Goal: Task Accomplishment & Management: Use online tool/utility

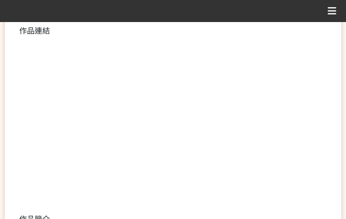
scroll to position [240, 0]
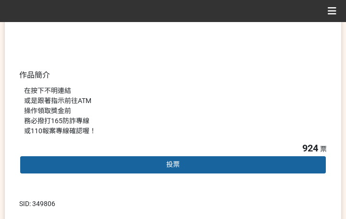
click at [139, 167] on div "投票" at bounding box center [172, 164] width 307 height 19
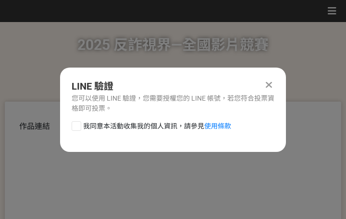
scroll to position [0, 0]
click at [145, 120] on div "LINE 驗證 您可以使用 LINE 驗證，您需要授權您的 LINE 帳號，若您符合投票資格即可投票。 我同意本活動收集我的個人資訊，請參見 使用條款" at bounding box center [173, 110] width 226 height 84
click at [142, 129] on span "我同意本活動收集我的個人資訊，請參見 使用條款" at bounding box center [157, 126] width 148 height 10
click at [78, 129] on input "我同意本活動收集我的個人資訊，請參見 使用條款" at bounding box center [75, 126] width 6 height 6
checkbox input "false"
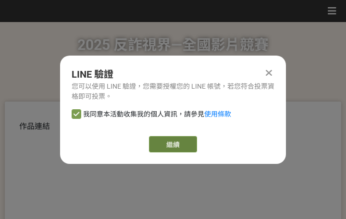
click at [174, 143] on link "繼續" at bounding box center [173, 144] width 48 height 16
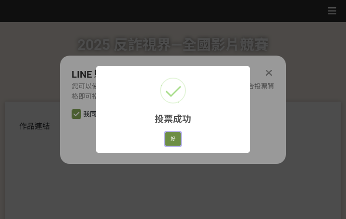
click at [176, 144] on button "好" at bounding box center [172, 138] width 15 height 13
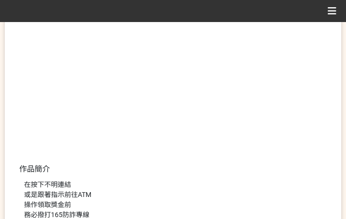
scroll to position [183, 0]
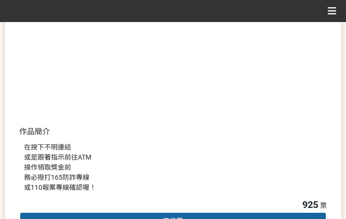
click at [145, 163] on div "在按下不明連結 或是跟著指示前往ATM 操作領取獎金前 務必撥打165防詐專線 或110報案專線確認喔！" at bounding box center [173, 168] width 298 height 50
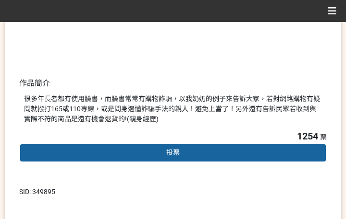
scroll to position [240, 0]
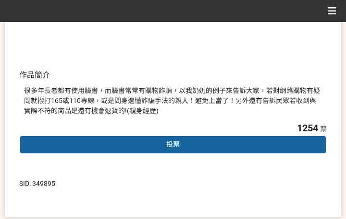
click at [146, 143] on div "投票" at bounding box center [172, 144] width 307 height 19
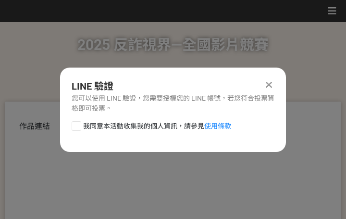
click at [132, 128] on span "我同意本活動收集我的個人資訊，請參見 使用條款" at bounding box center [157, 126] width 148 height 10
click at [78, 128] on input "我同意本活動收集我的個人資訊，請參見 使用條款" at bounding box center [75, 126] width 6 height 6
checkbox input "false"
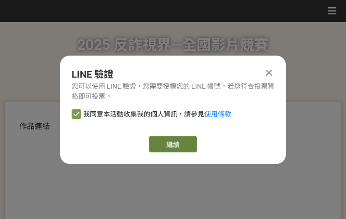
click at [169, 145] on link "繼續" at bounding box center [173, 144] width 48 height 16
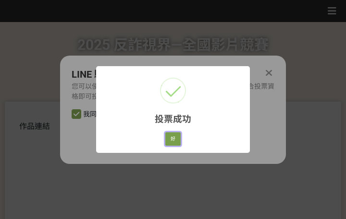
click at [169, 140] on button "好" at bounding box center [172, 138] width 15 height 13
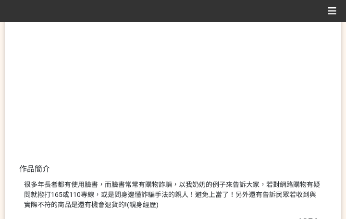
scroll to position [183, 0]
